Goal: Task Accomplishment & Management: Manage account settings

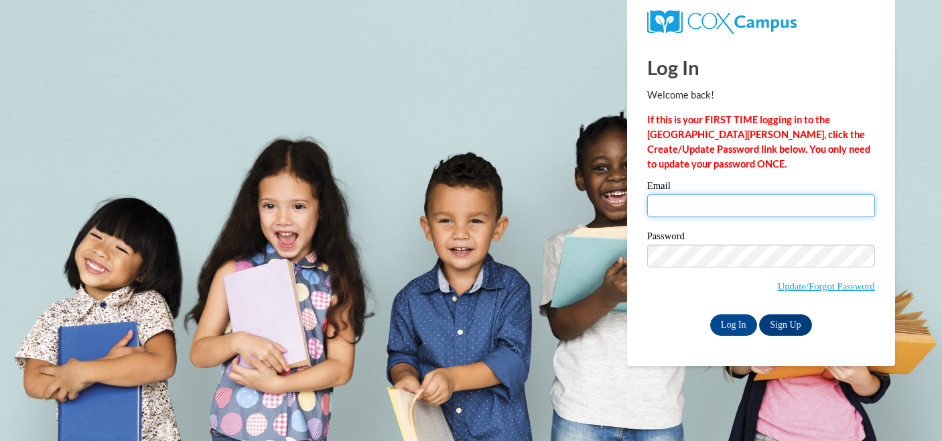
click at [773, 198] on input "Email" at bounding box center [761, 205] width 228 height 23
click at [783, 214] on input "bwalder@mtsd.k12.wi.is" at bounding box center [761, 205] width 228 height 23
type input "bwalder@mtsd.k12.wi.us"
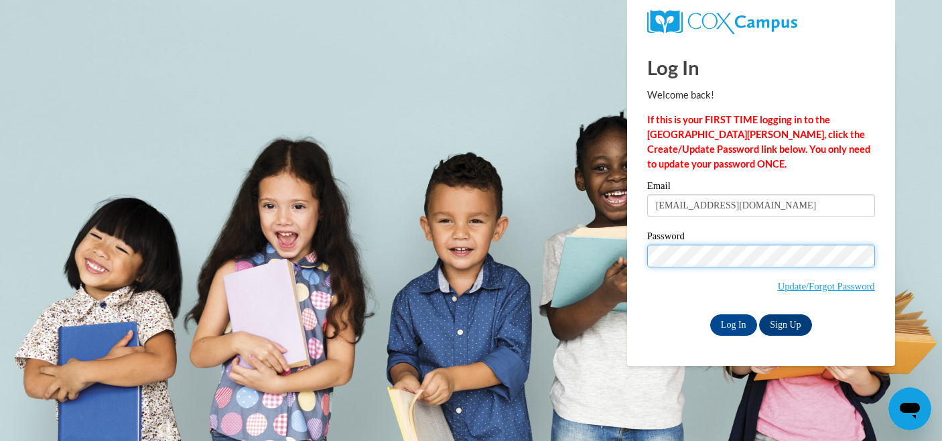
click at [710, 314] on input "Log In" at bounding box center [733, 324] width 47 height 21
